Goal: Information Seeking & Learning: Learn about a topic

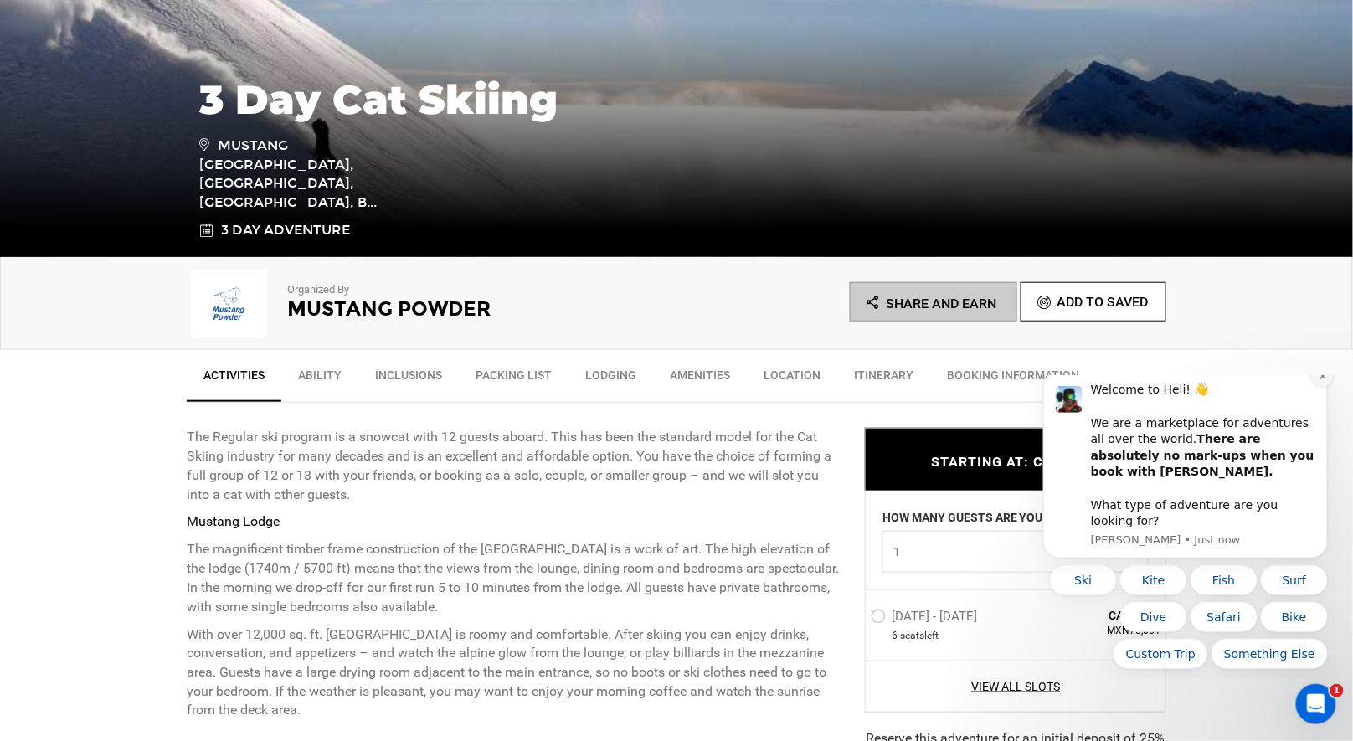
click at [1323, 380] on icon "Dismiss notification" at bounding box center [1321, 375] width 9 height 9
